Goal: Information Seeking & Learning: Find specific page/section

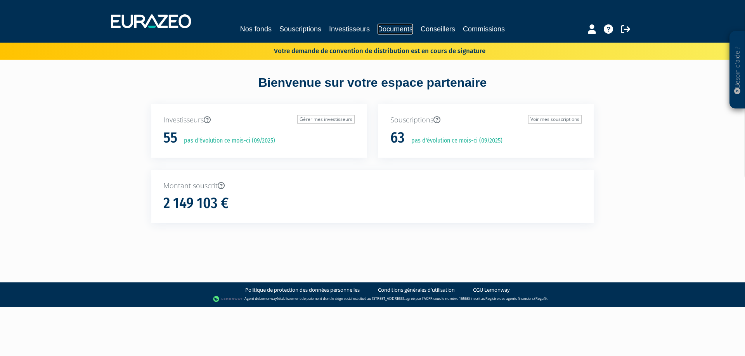
click at [391, 31] on link "Documents" at bounding box center [394, 29] width 35 height 11
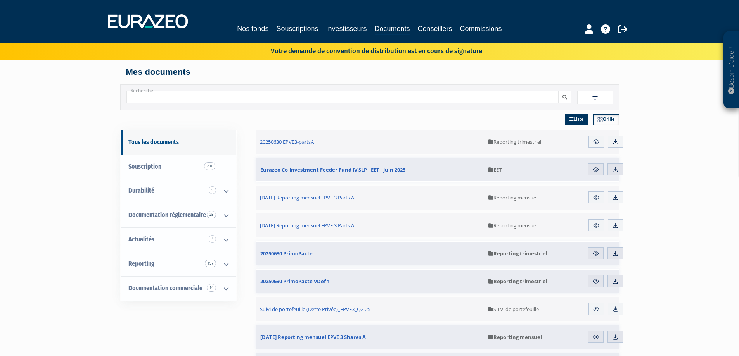
click at [283, 97] on input "Recherche" at bounding box center [342, 97] width 432 height 13
click at [558, 91] on button "submit" at bounding box center [564, 97] width 13 height 13
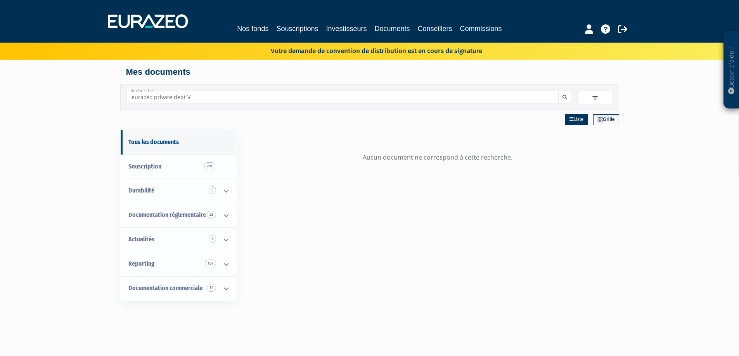
click at [558, 91] on button "submit" at bounding box center [564, 97] width 13 height 13
drag, startPoint x: 153, startPoint y: 97, endPoint x: 86, endPoint y: 100, distance: 67.6
click at [86, 100] on div "Besoin d'aide ? × J'ai besoin d'aide Si vous avez une question à propos du fonc…" at bounding box center [369, 246] width 739 height 493
type input "private debt"
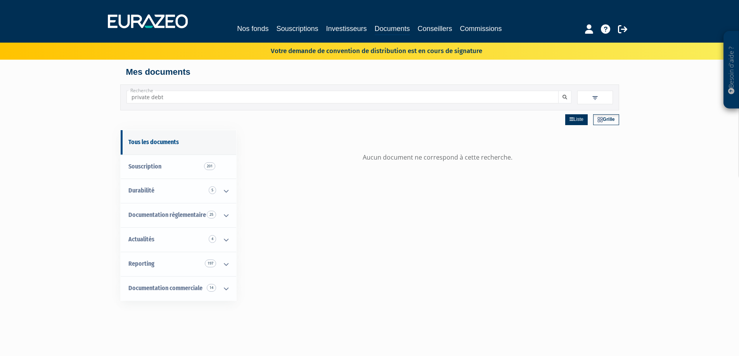
click at [558, 91] on button "submit" at bounding box center [564, 97] width 13 height 13
drag, startPoint x: 178, startPoint y: 100, endPoint x: 67, endPoint y: 89, distance: 111.5
click at [67, 89] on div "Besoin d'aide ? × J'ai besoin d'aide Si vous avez une question à propos du fonc…" at bounding box center [369, 246] width 739 height 493
click at [312, 192] on div "Liste Grille Aucun document ne correspond à cette recherche." at bounding box center [437, 289] width 363 height 356
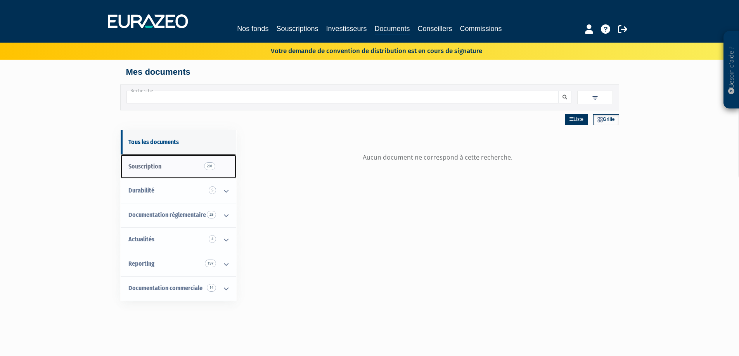
click at [143, 166] on span "Souscription 201" at bounding box center [144, 166] width 33 height 7
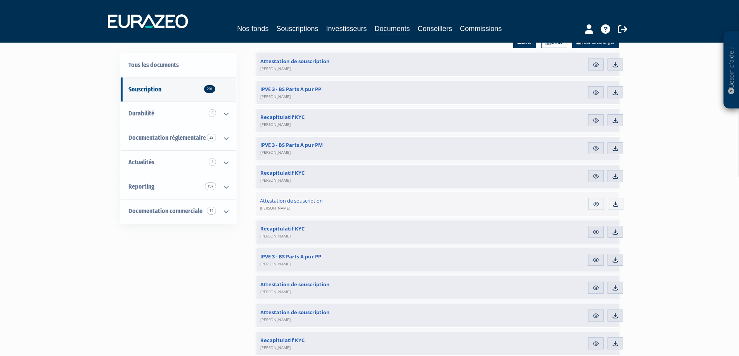
scroll to position [78, 0]
